Goal: Obtain resource: Download file/media

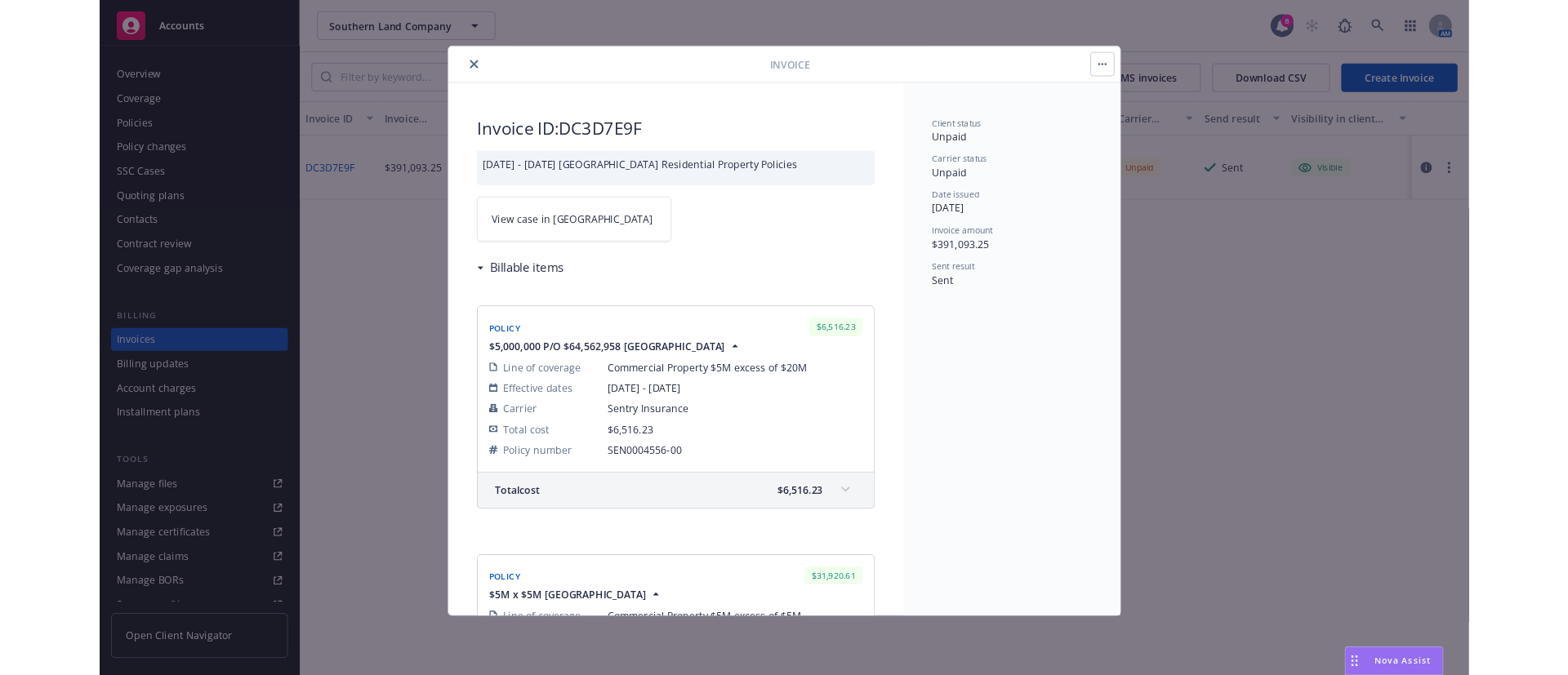
scroll to position [2387, 0]
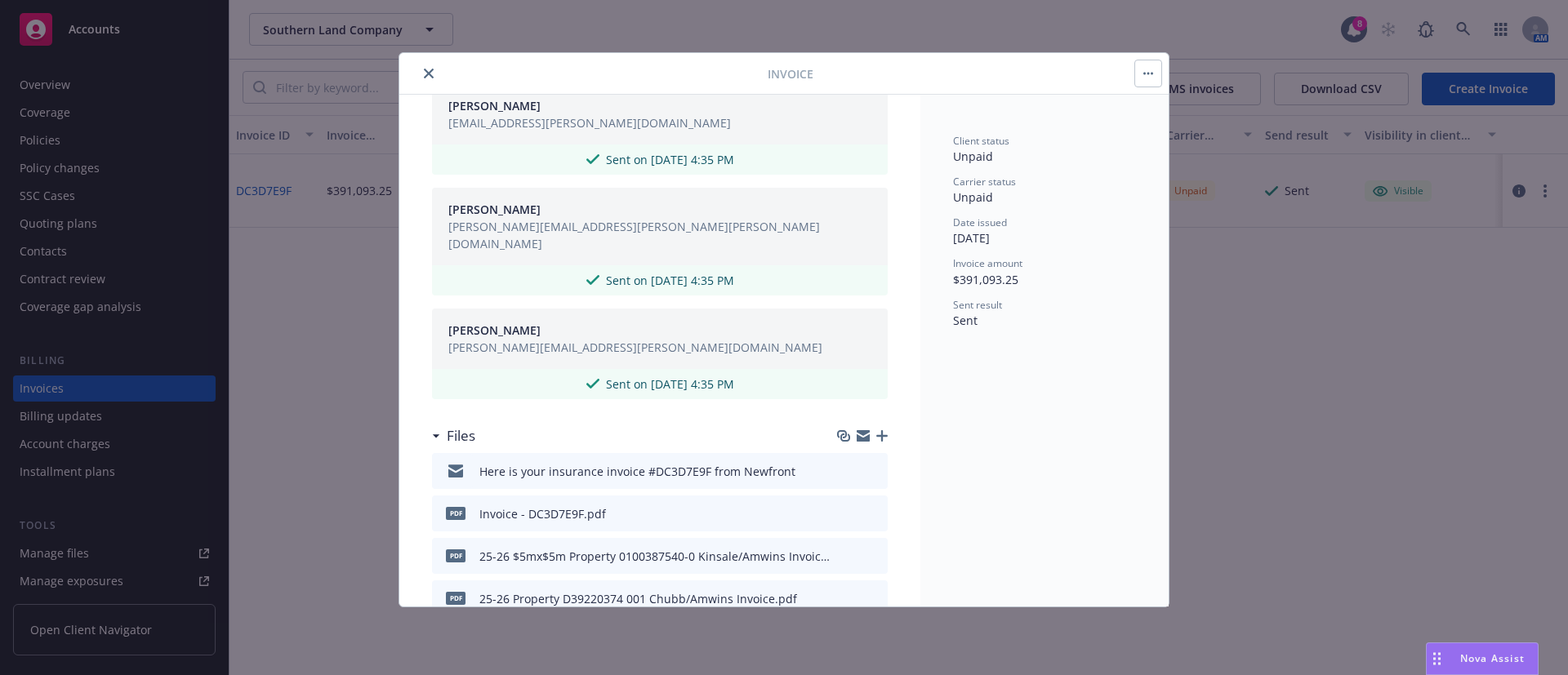
click at [429, 73] on icon "close" at bounding box center [429, 73] width 10 height 10
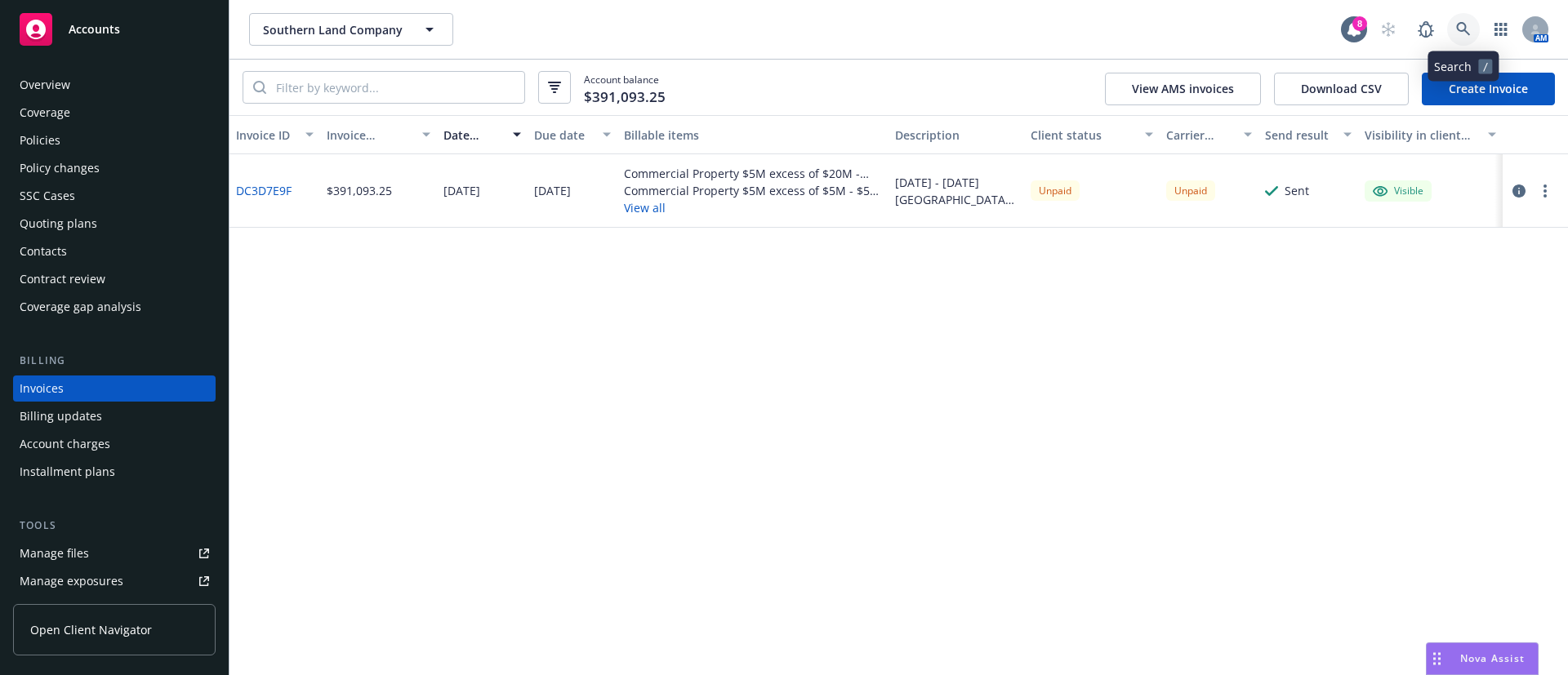
click at [1461, 22] on icon at bounding box center [1462, 29] width 14 height 14
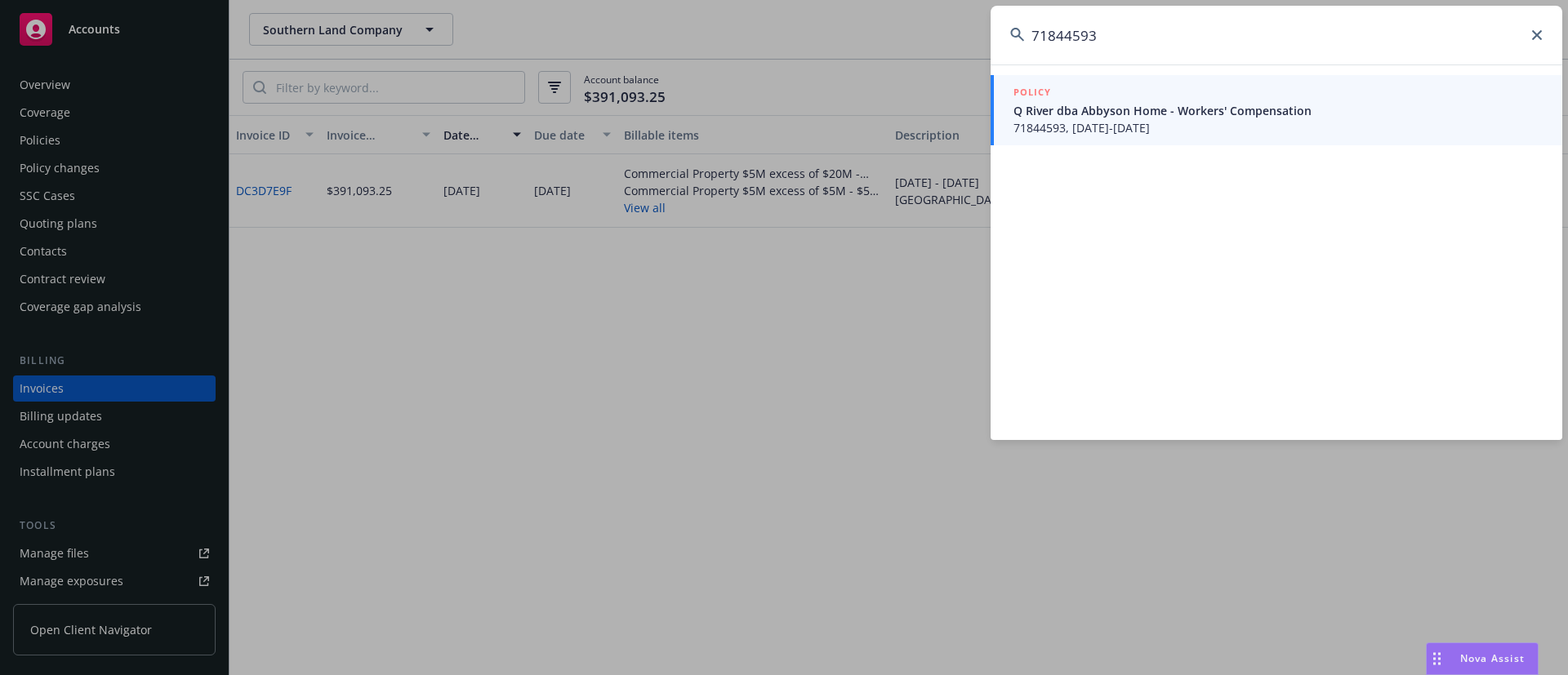
type input "71844593"
click at [1188, 116] on span "Q River dba Abbyson Home - Workers' Compensation" at bounding box center [1278, 111] width 529 height 17
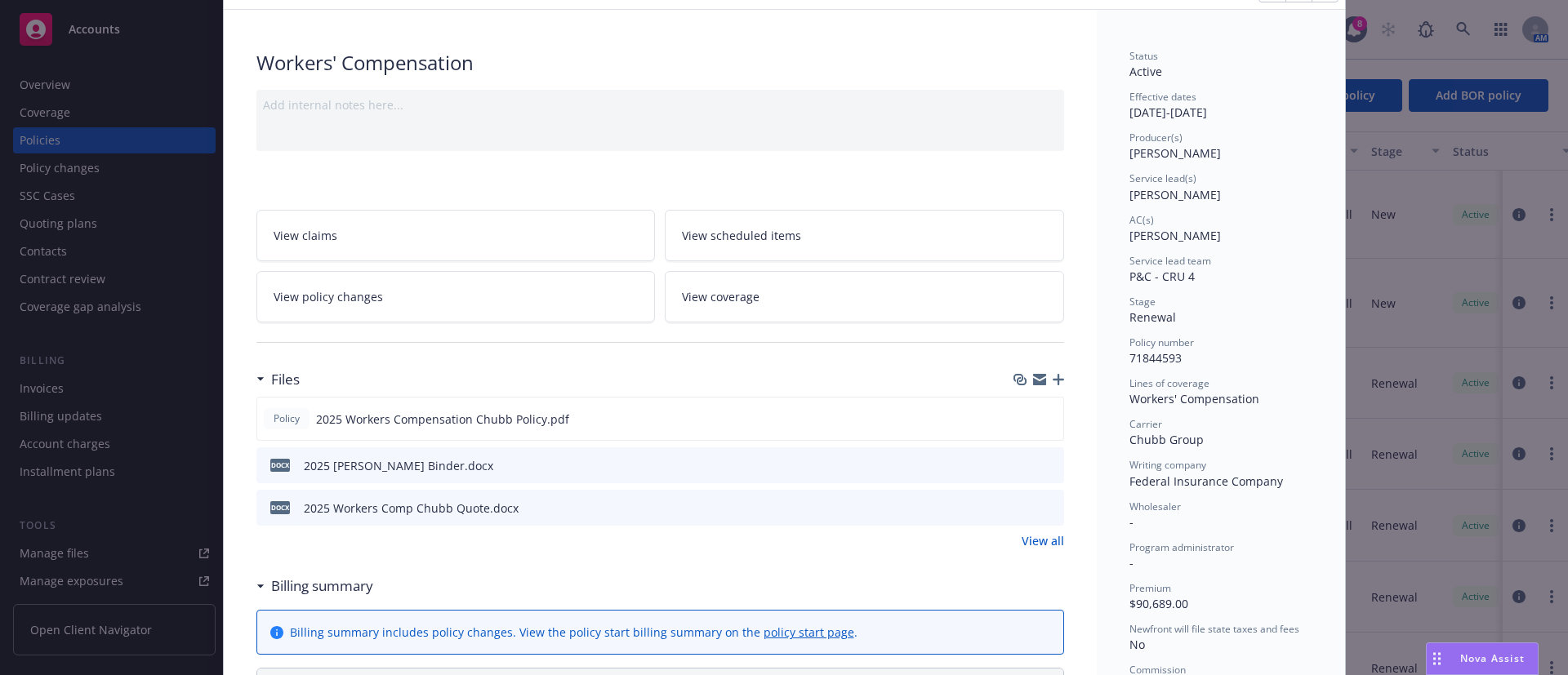
scroll to position [122, 0]
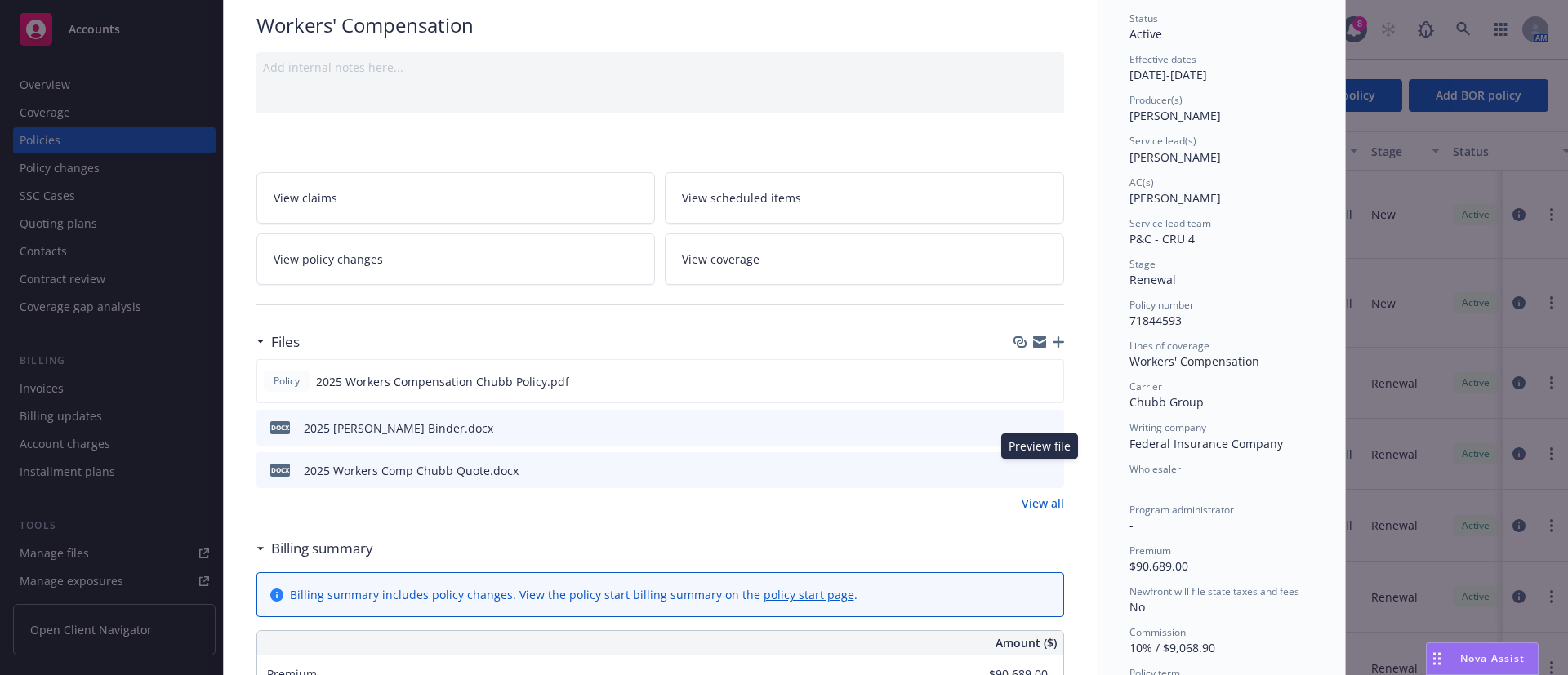
click at [1041, 467] on icon "preview file" at bounding box center [1048, 469] width 14 height 12
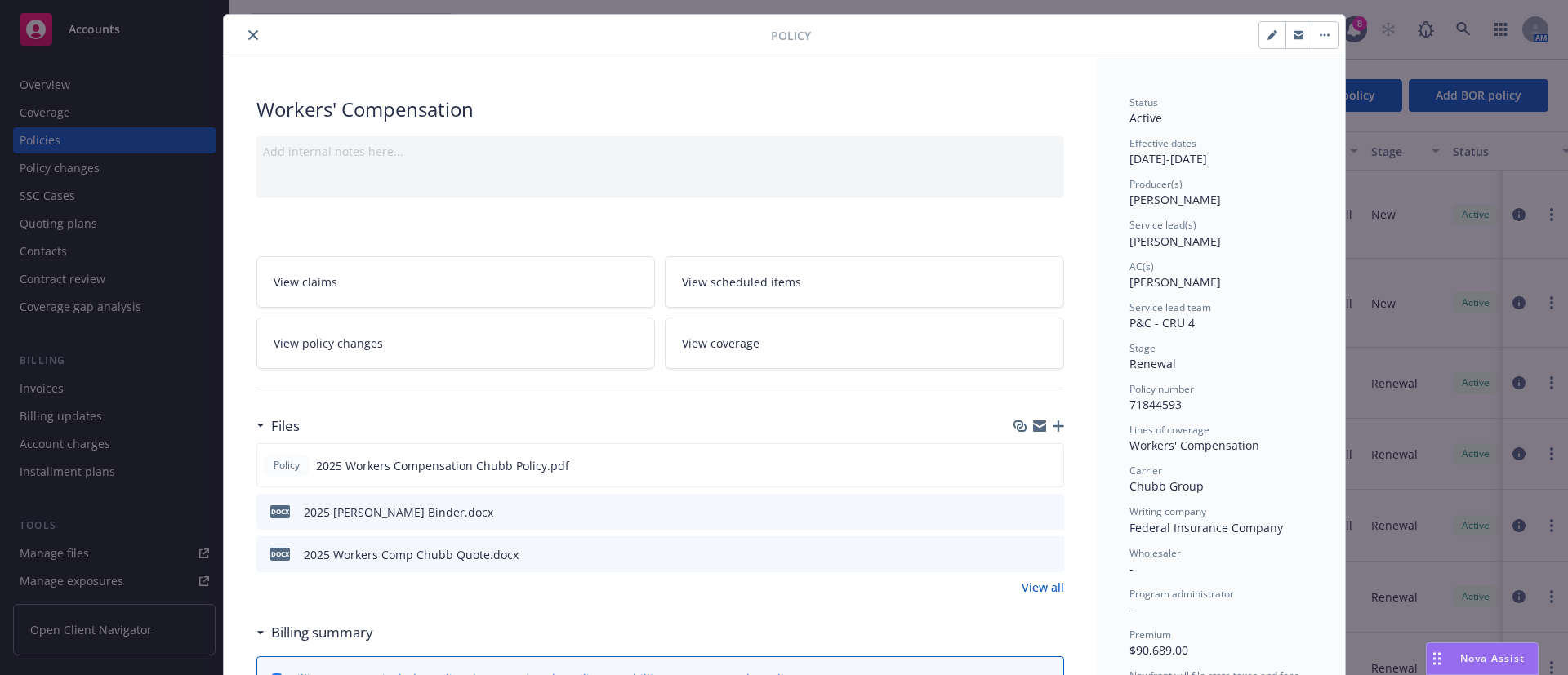
scroll to position [0, 0]
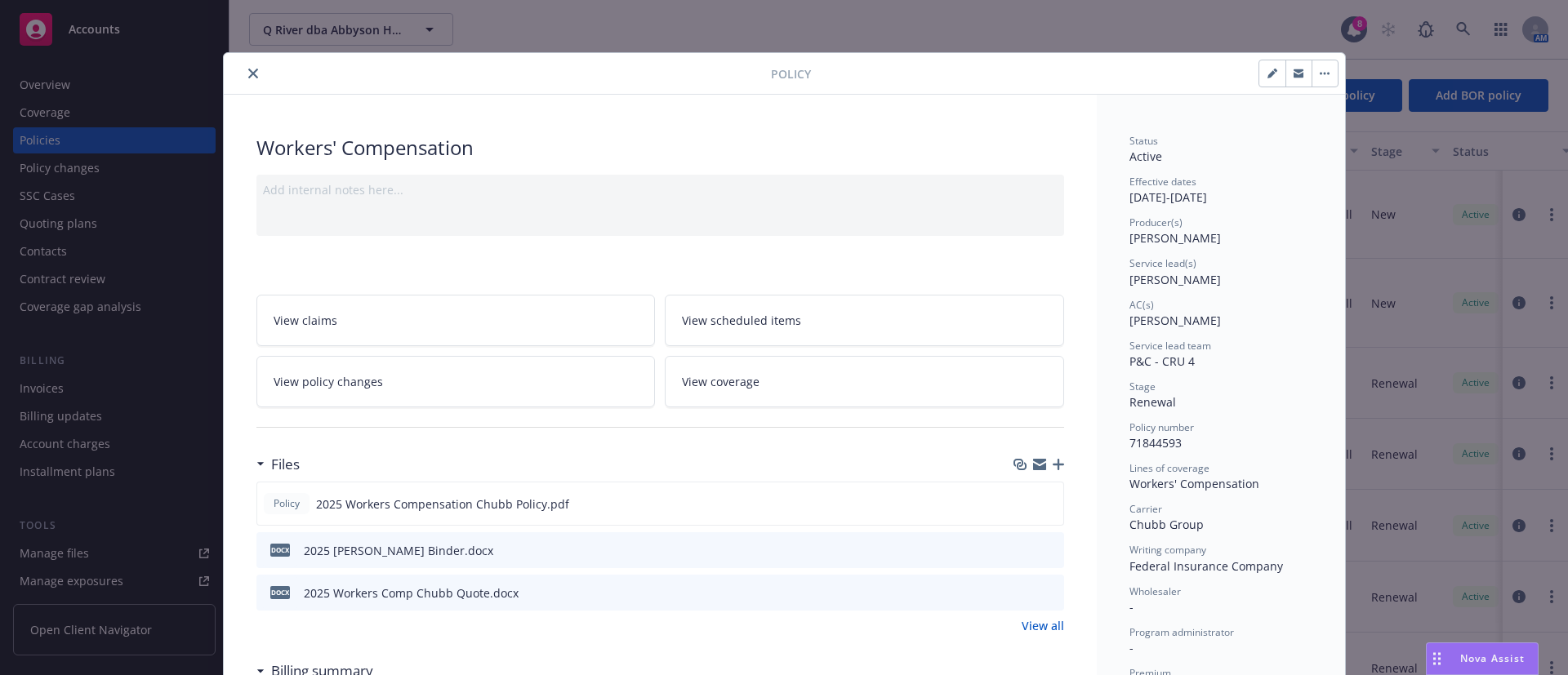
click at [248, 68] on button "close" at bounding box center [252, 73] width 19 height 19
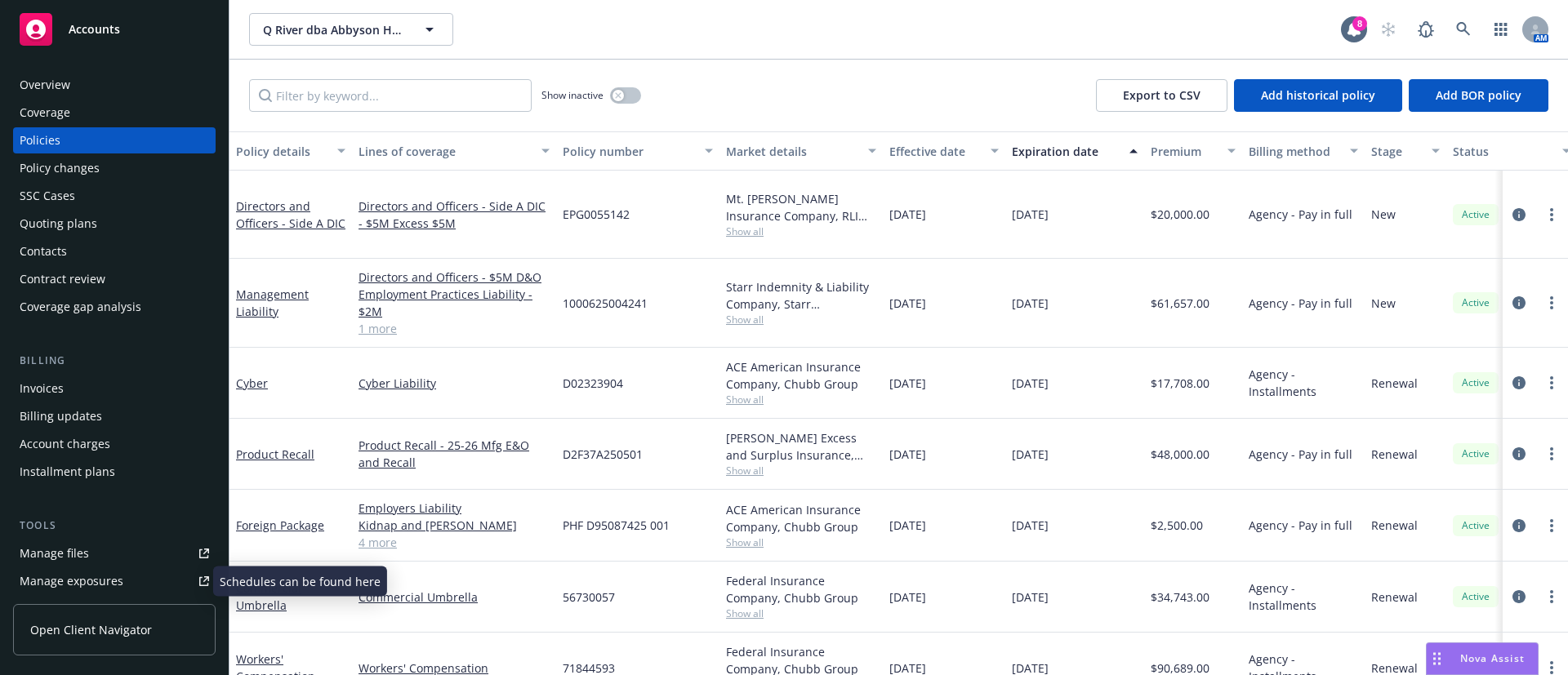
click at [100, 557] on link "Manage files" at bounding box center [114, 553] width 203 height 26
click at [398, 102] on input "Filter by keyword..." at bounding box center [390, 95] width 283 height 33
paste input "71844593"
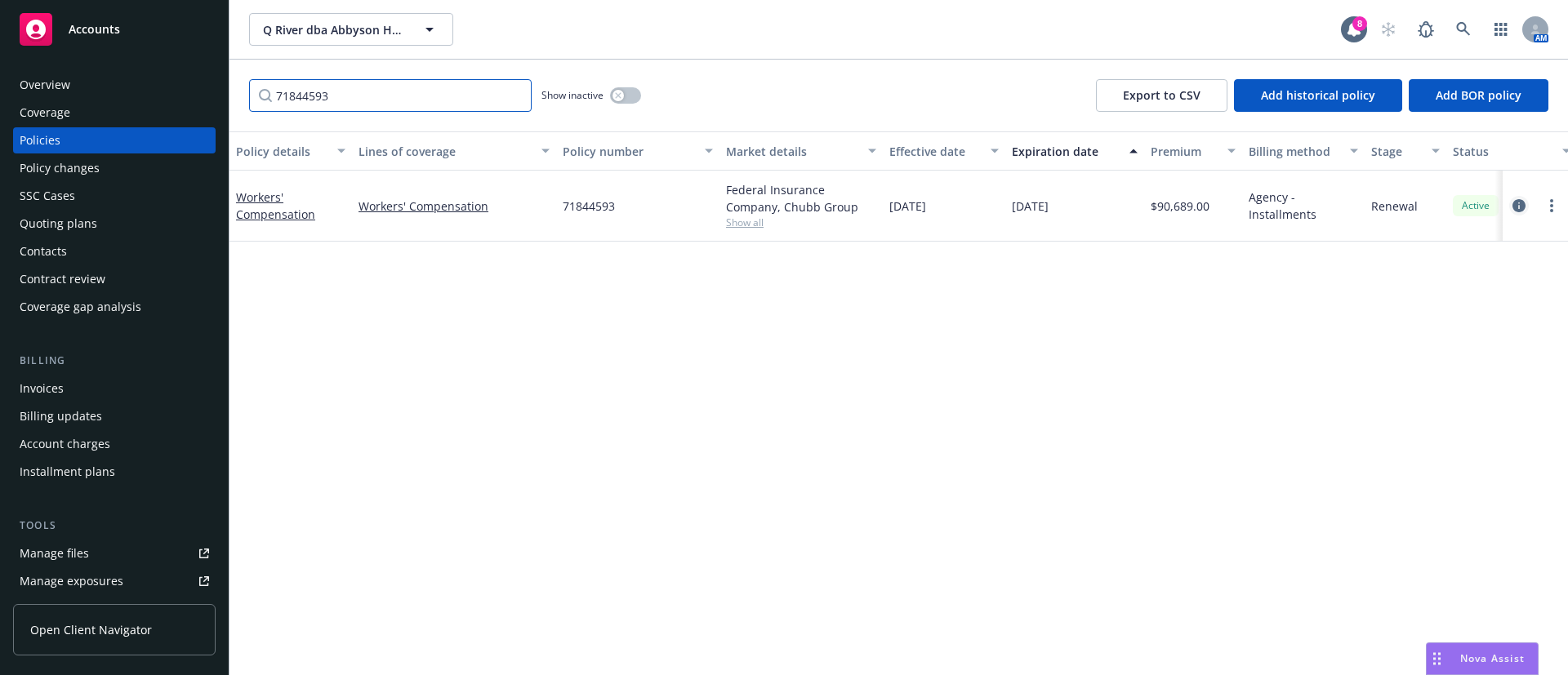
type input "71844593"
click at [1522, 199] on icon "circleInformation" at bounding box center [1518, 205] width 13 height 13
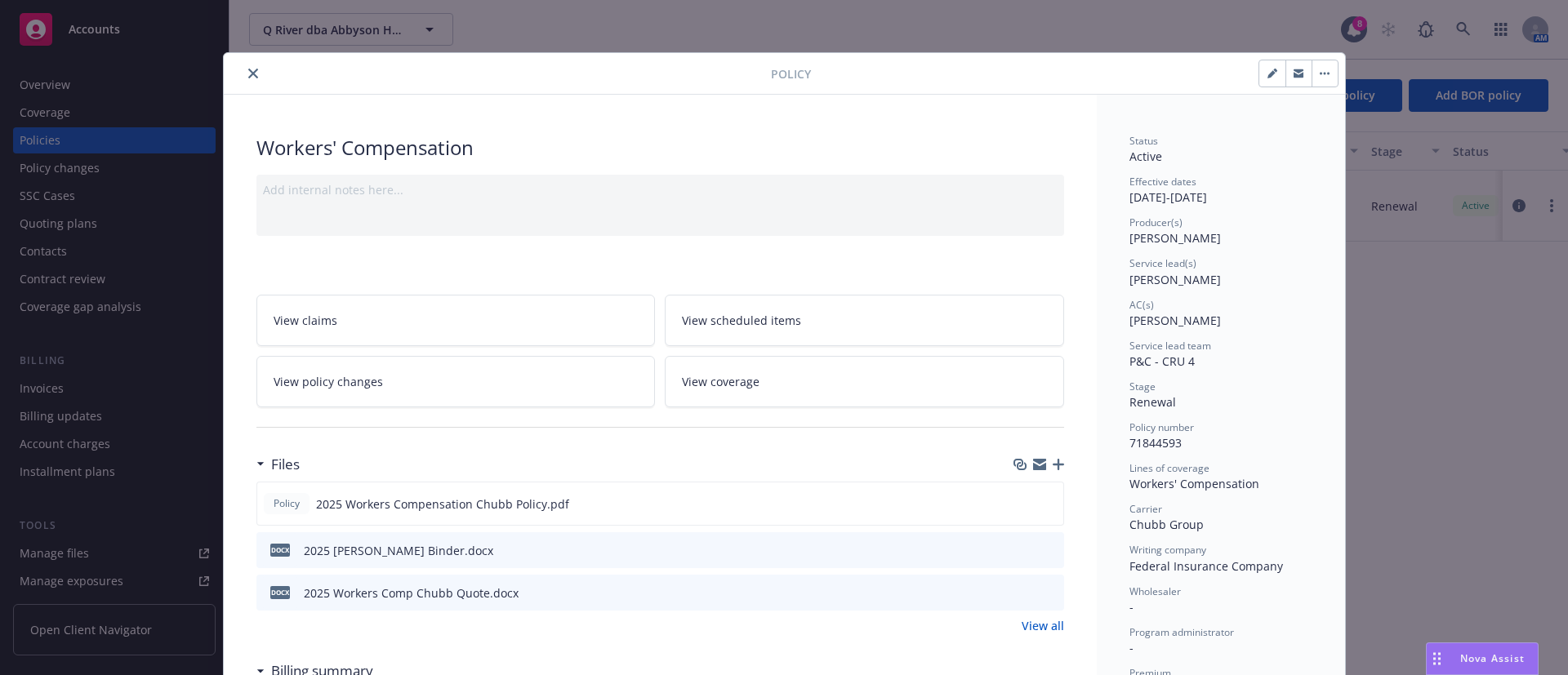
scroll to position [49, 0]
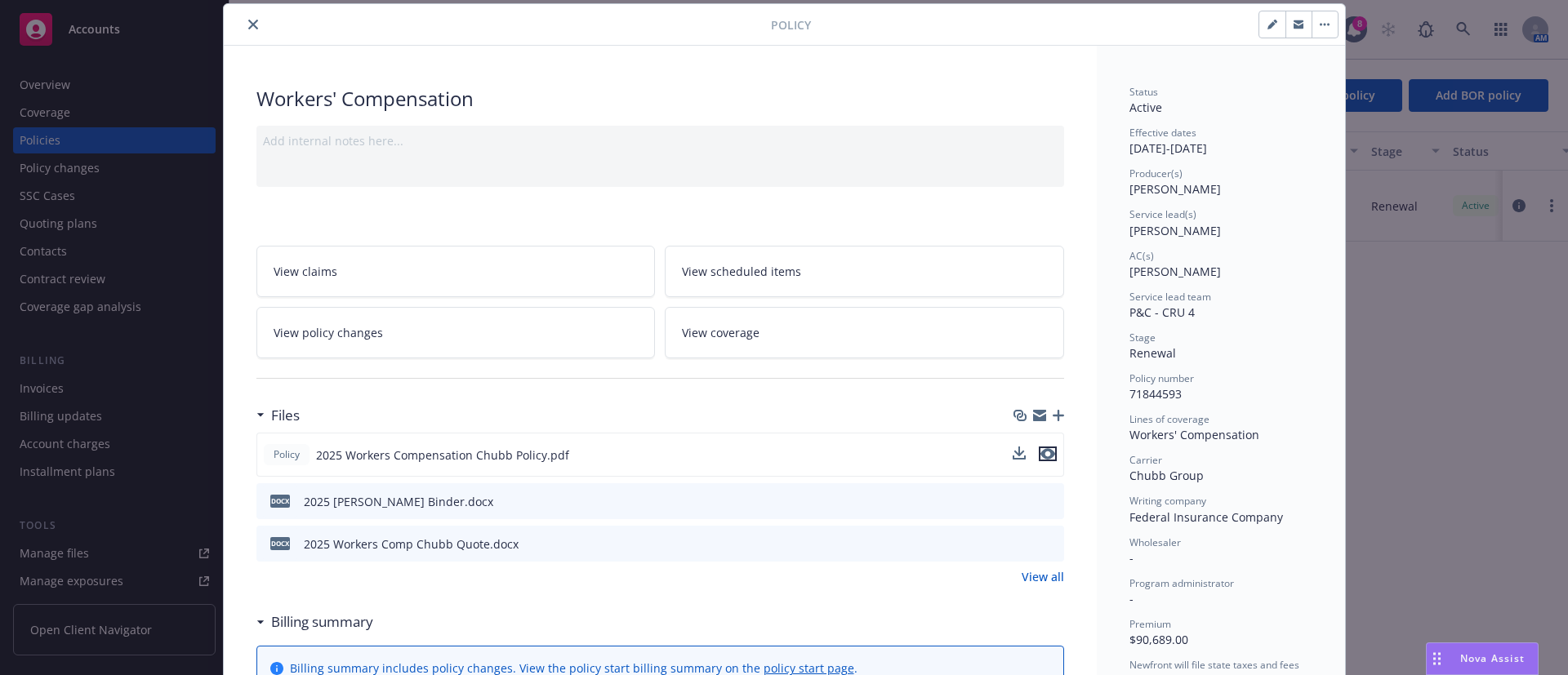
click at [1045, 453] on button "preview file" at bounding box center [1047, 453] width 18 height 14
click at [243, 17] on button "close" at bounding box center [252, 24] width 19 height 19
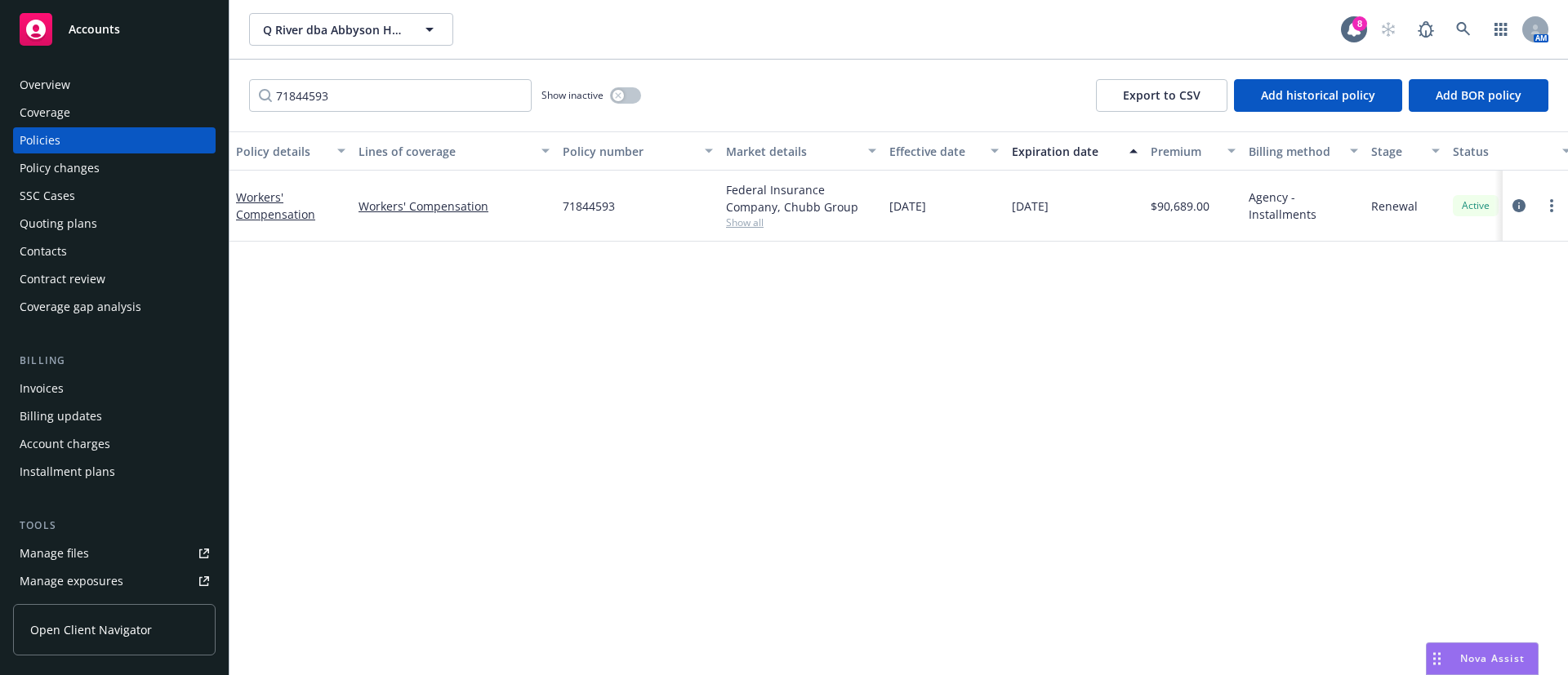
click at [96, 87] on div "Overview" at bounding box center [114, 84] width 189 height 26
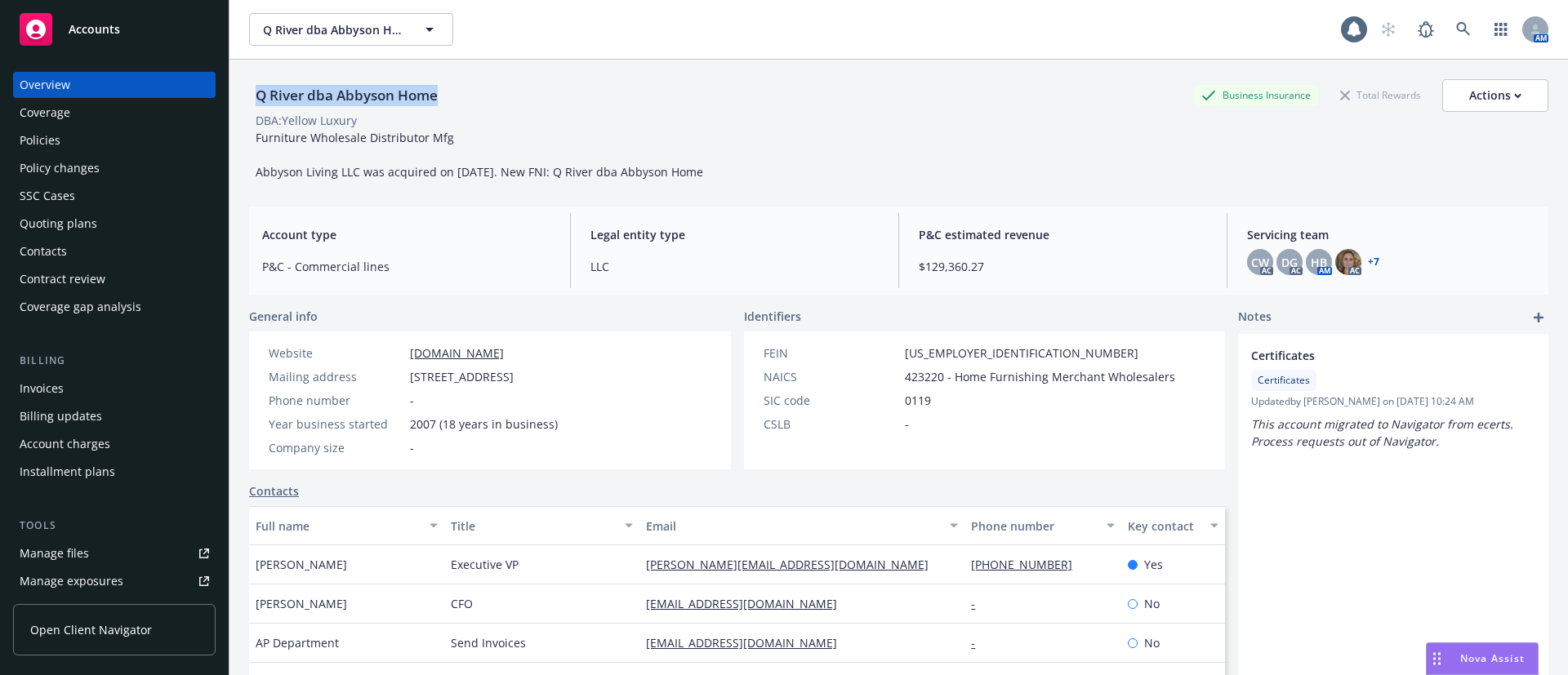
drag, startPoint x: 453, startPoint y: 97, endPoint x: 246, endPoint y: 105, distance: 207.2
click at [246, 105] on div "Q River dba Abbyson Home Business Insurance Total Rewards Actions DBA: Yellow L…" at bounding box center [898, 397] width 1338 height 675
copy div "Q River dba Abbyson Home"
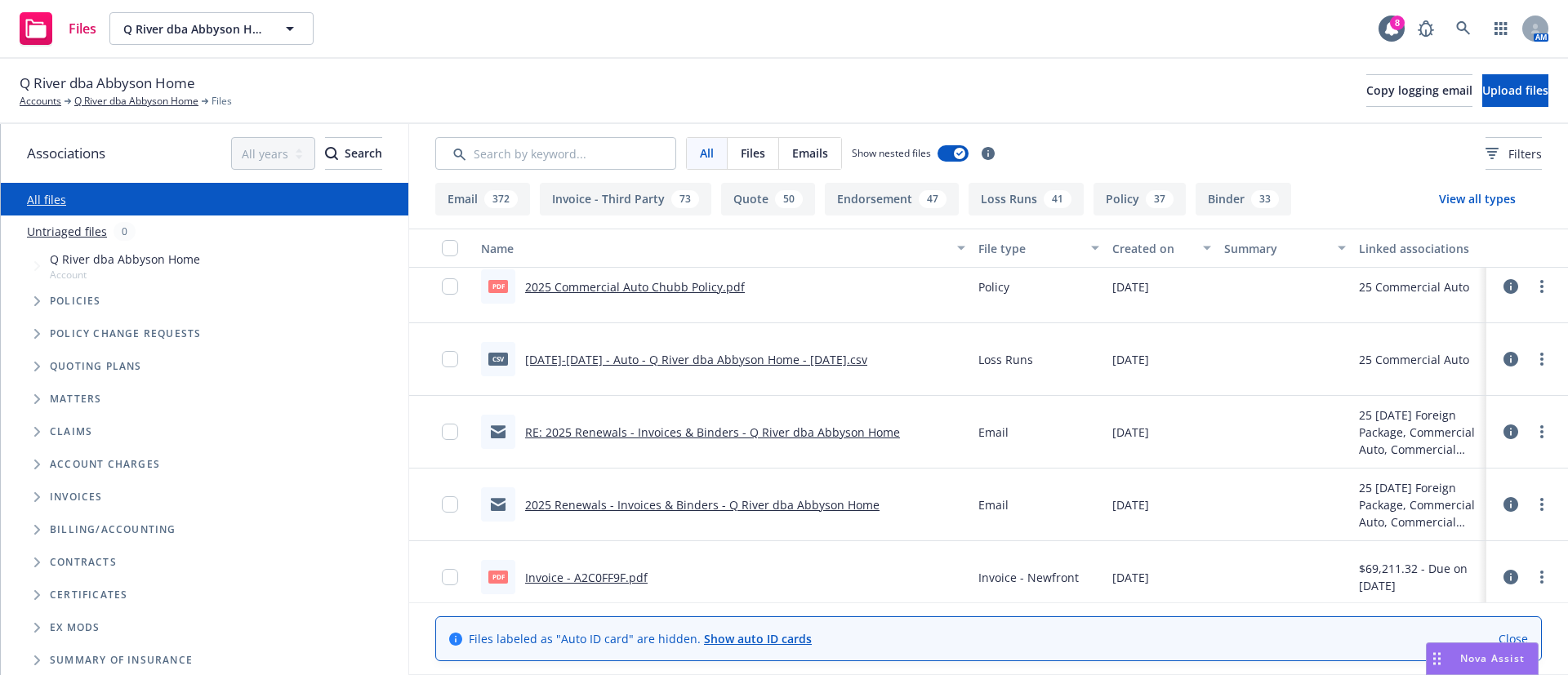
scroll to position [1102, 0]
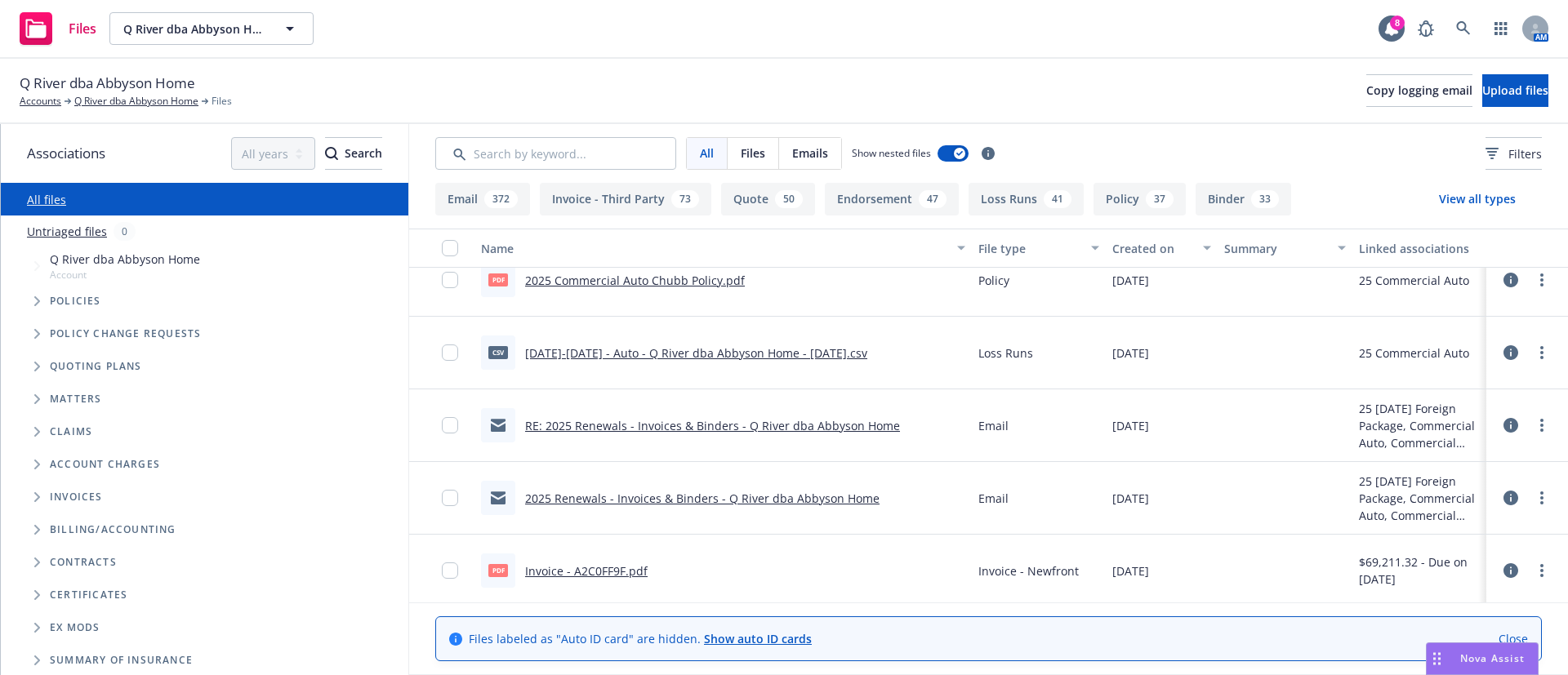
click at [738, 424] on link "RE: 2025 Renewals - Invoices & Binders - Q River dba Abbyson Home" at bounding box center [713, 425] width 375 height 15
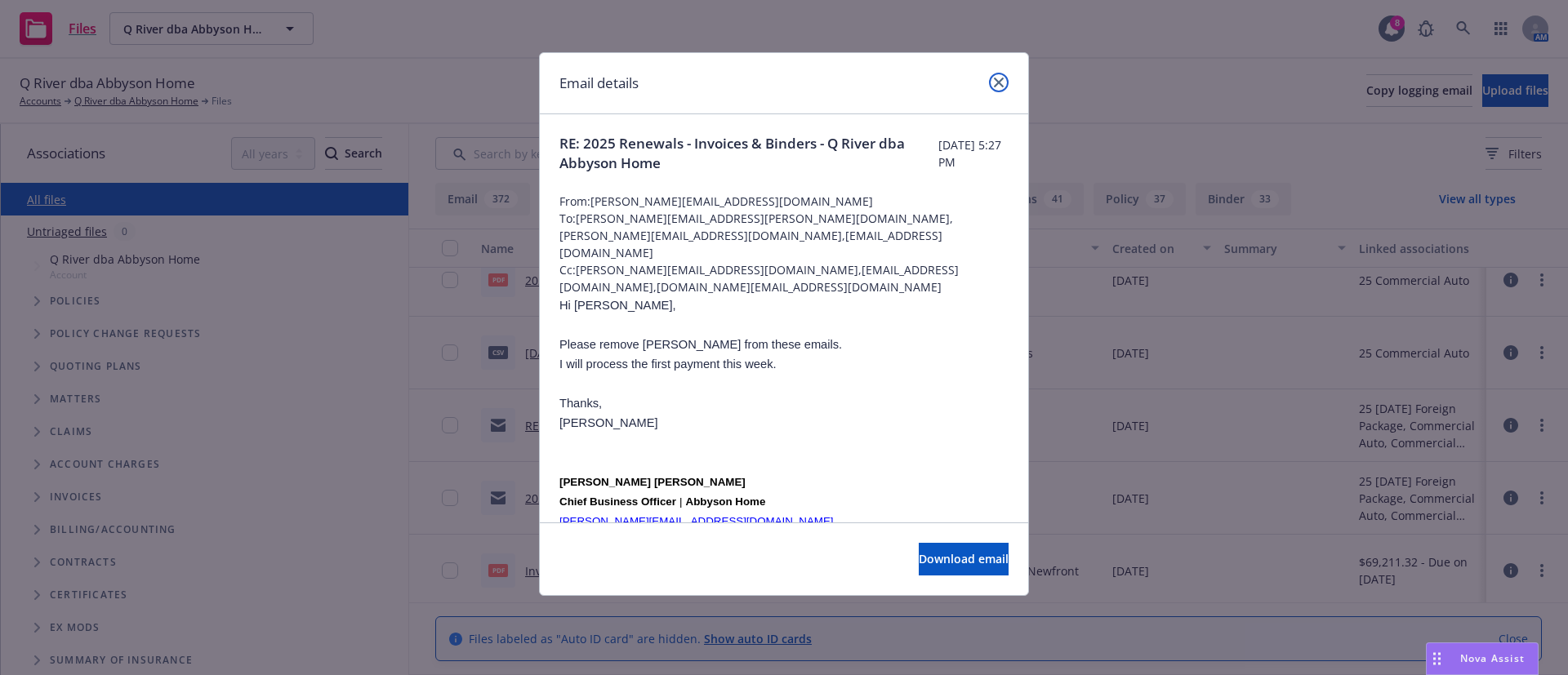
click at [1003, 80] on icon "close" at bounding box center [999, 83] width 10 height 10
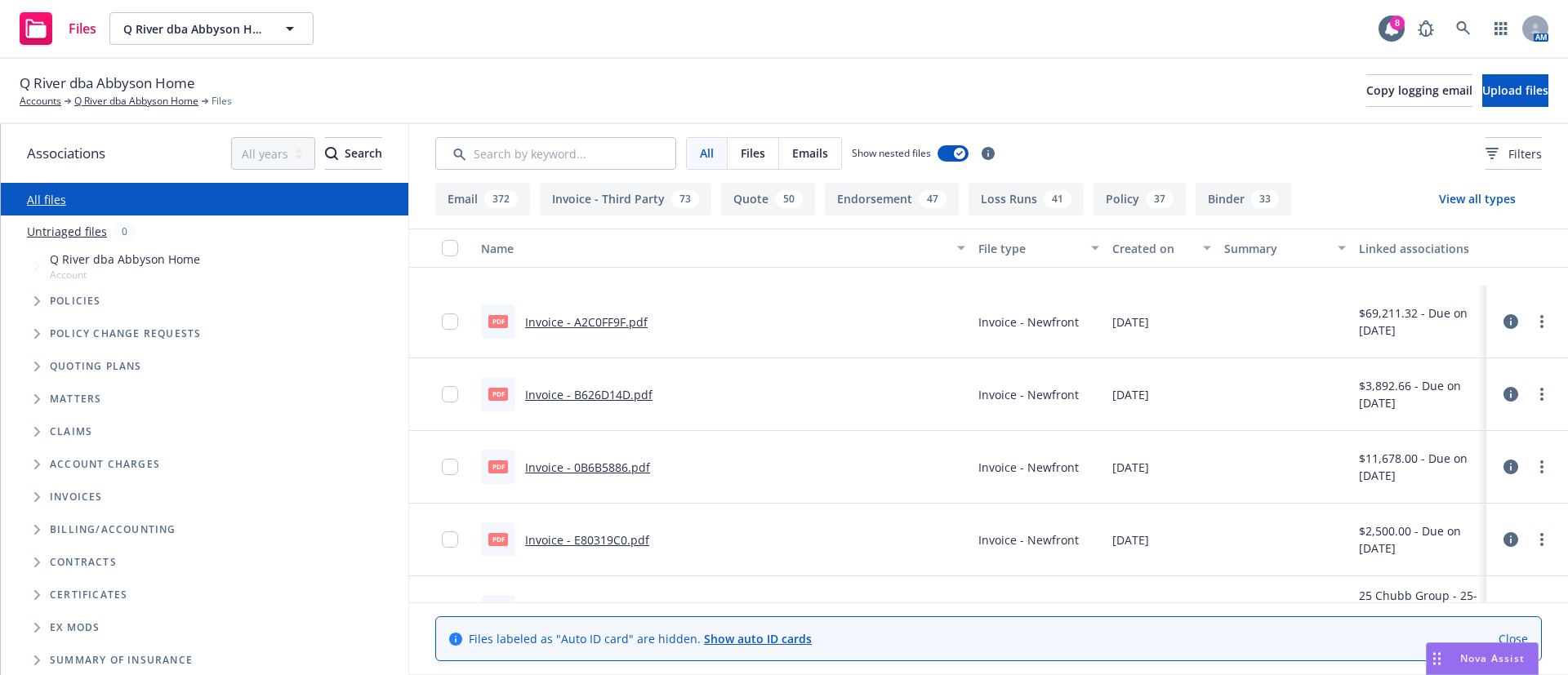
scroll to position [1591, 0]
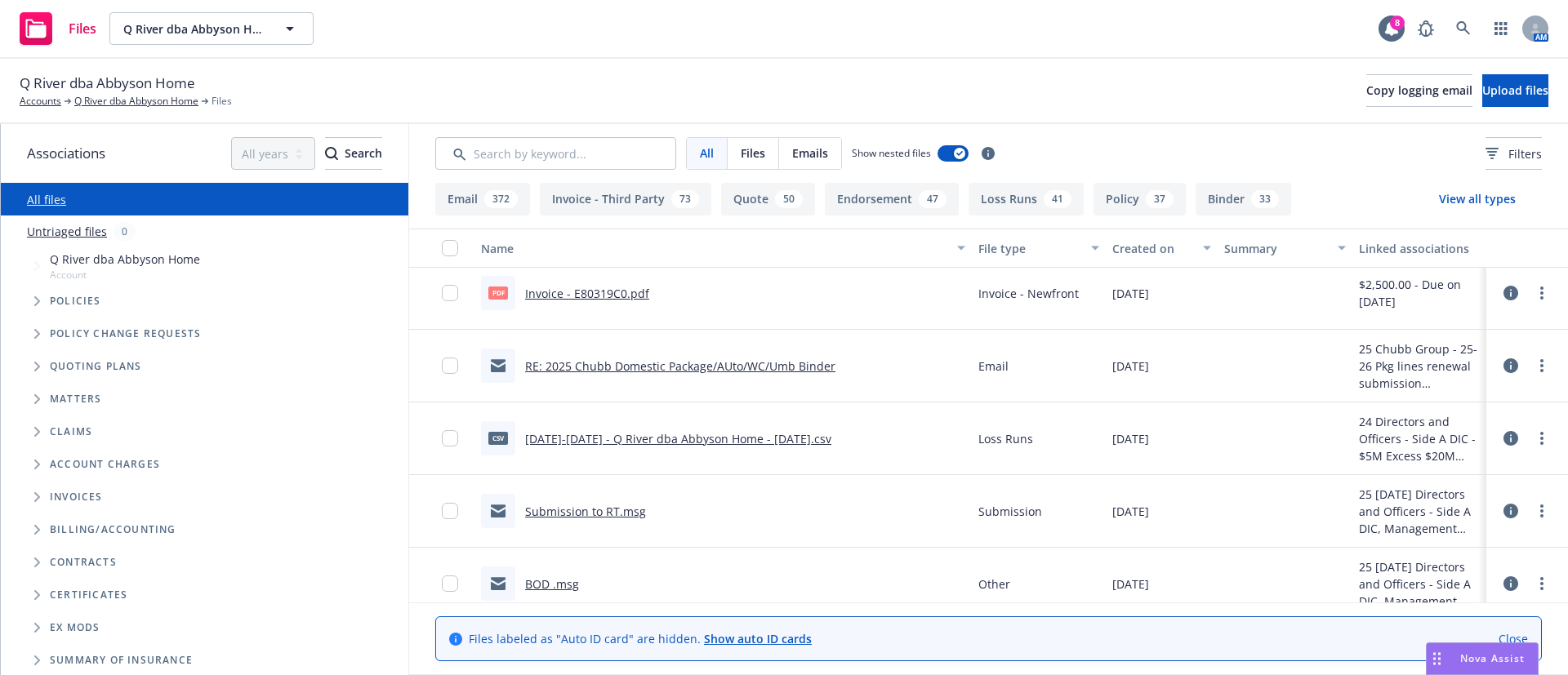
click at [789, 366] on link "RE: 2025 Chubb Domestic Package/AUto/WC/Umb Binder" at bounding box center [680, 366] width 310 height 15
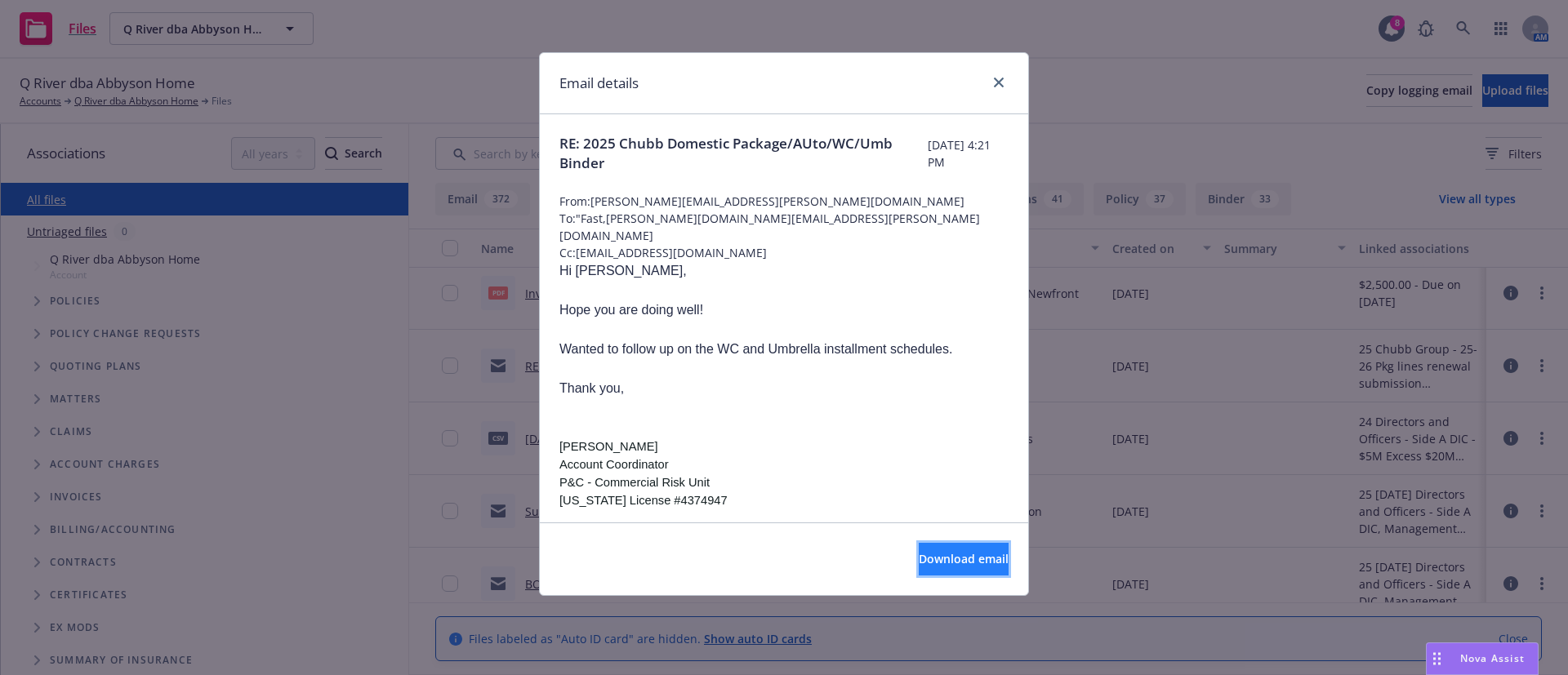
click at [973, 557] on span "Download email" at bounding box center [963, 559] width 90 height 15
click at [996, 85] on icon "close" at bounding box center [999, 83] width 10 height 10
